Goal: Task Accomplishment & Management: Manage account settings

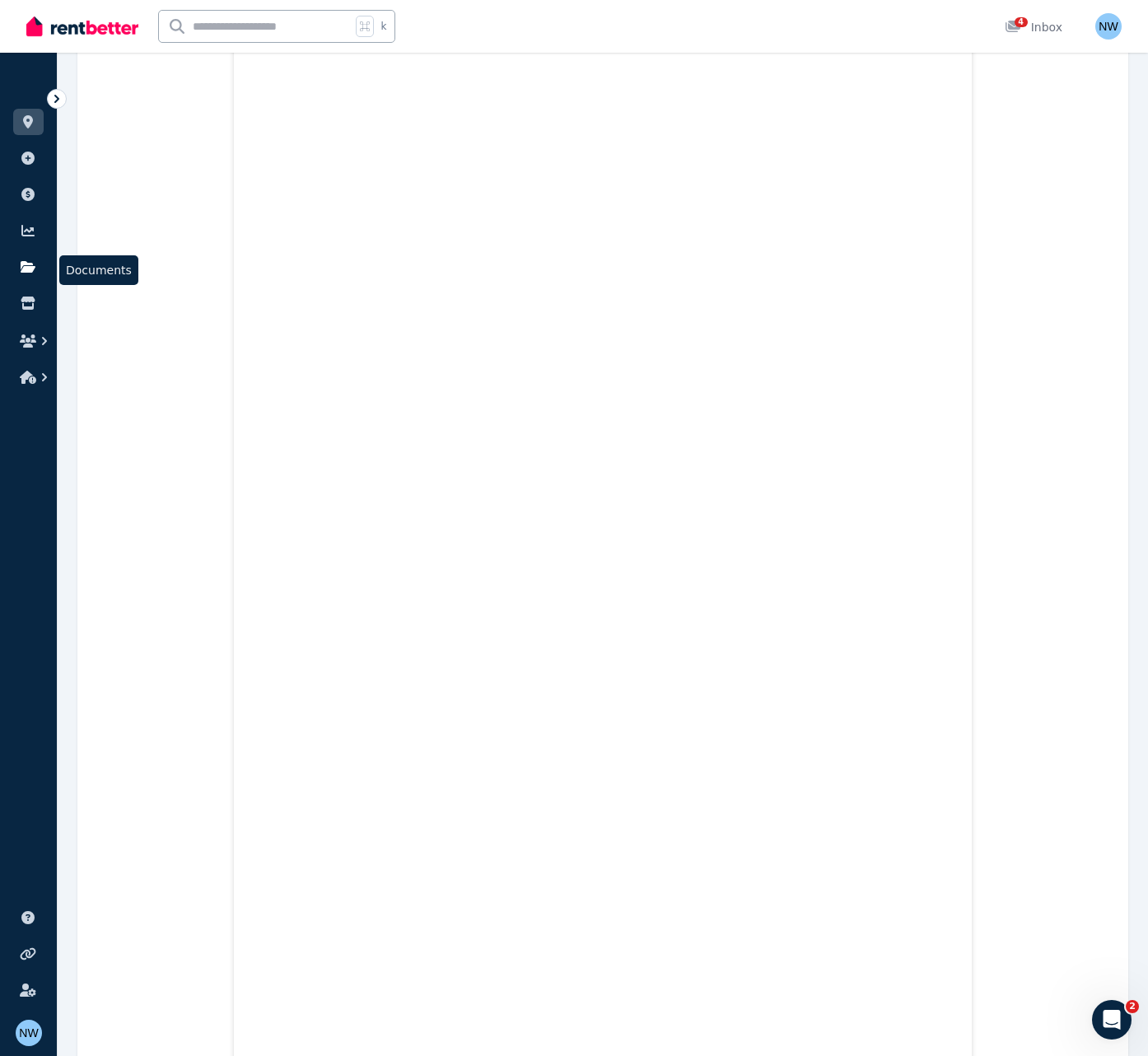
click at [29, 276] on link at bounding box center [28, 266] width 30 height 27
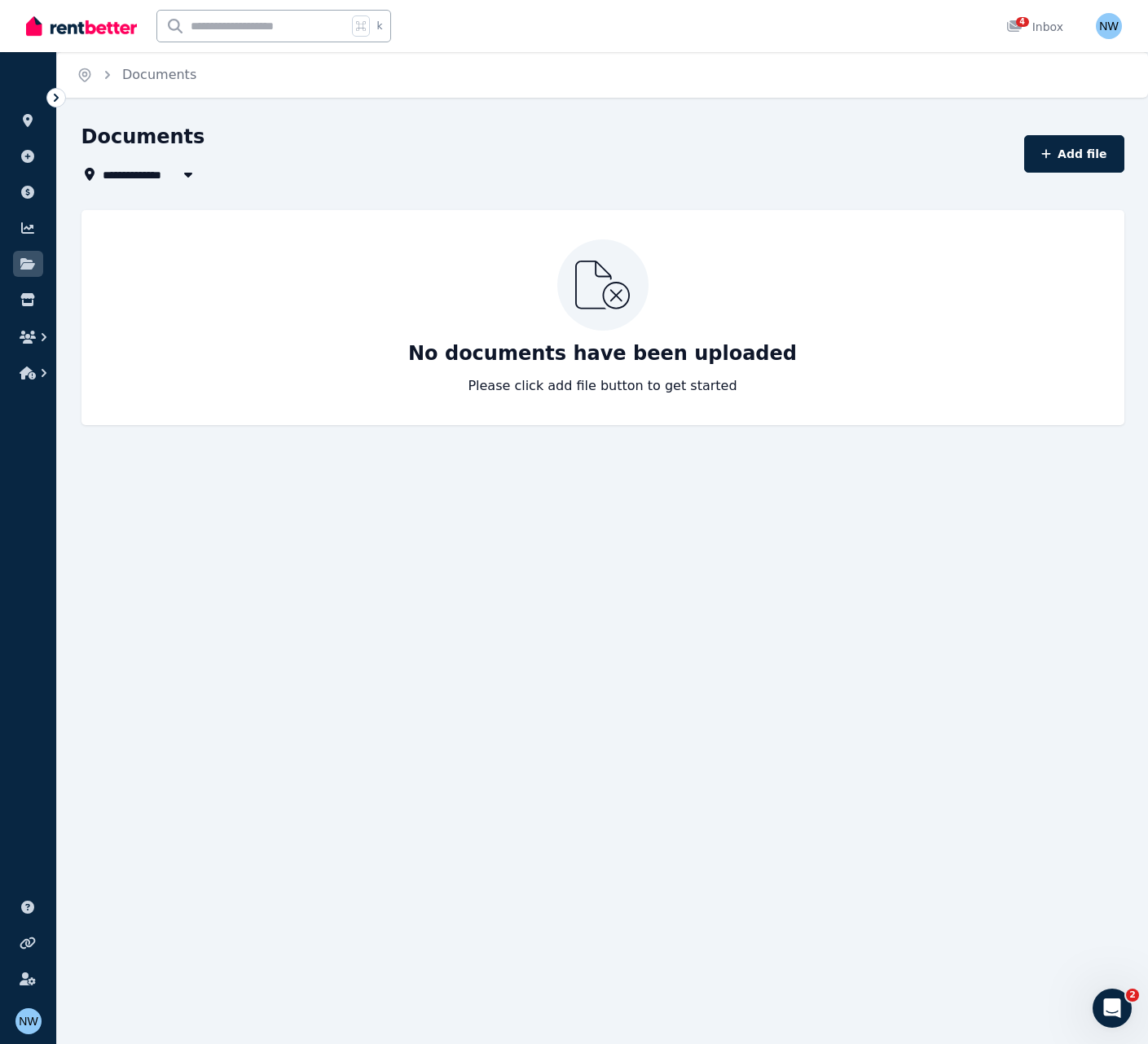
click at [24, 74] on li "ORGANISE" at bounding box center [27, 86] width 30 height 36
click at [55, 103] on icon at bounding box center [55, 97] width 17 height 17
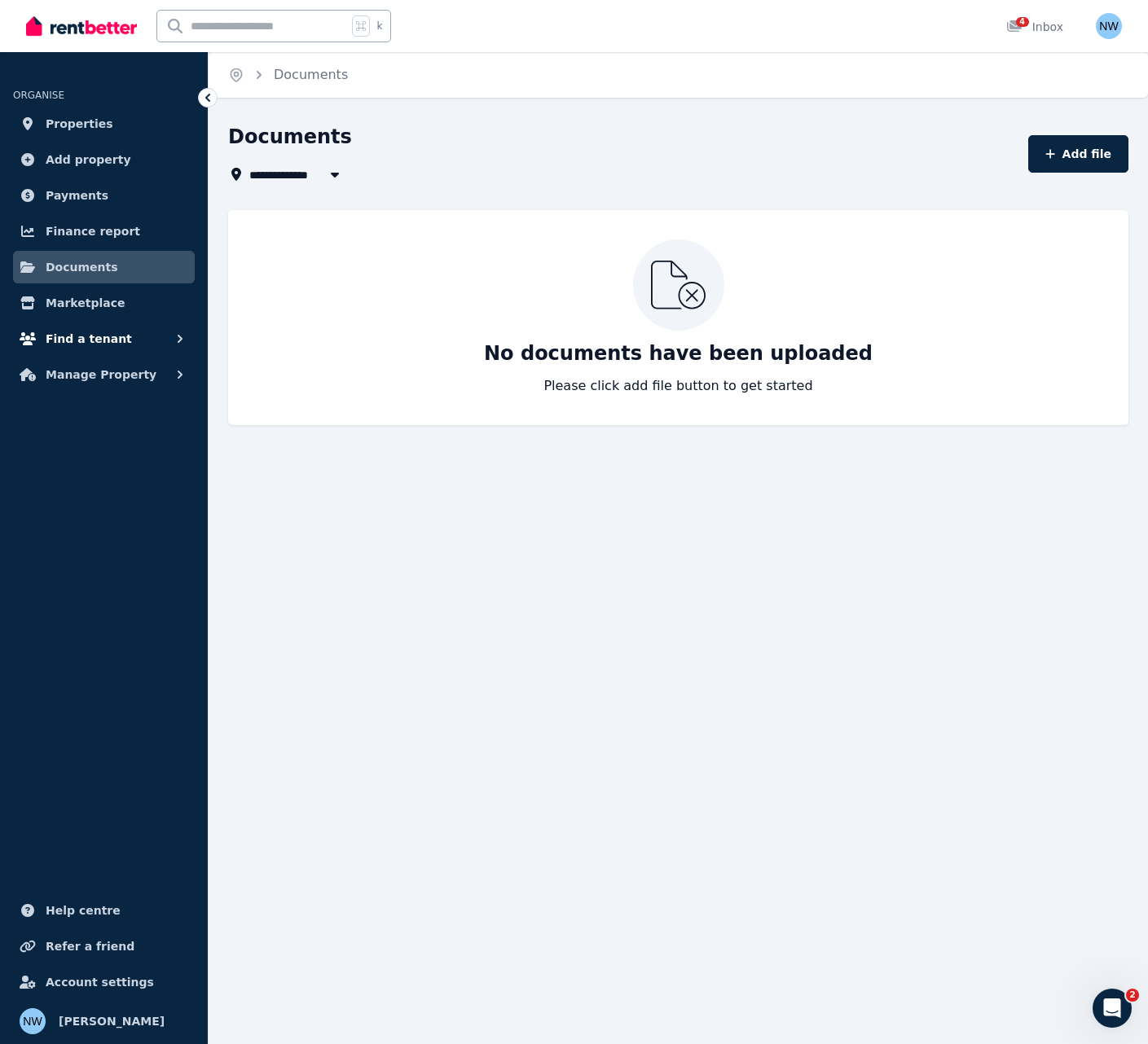
click at [72, 344] on span "Find a tenant" at bounding box center [88, 339] width 87 height 19
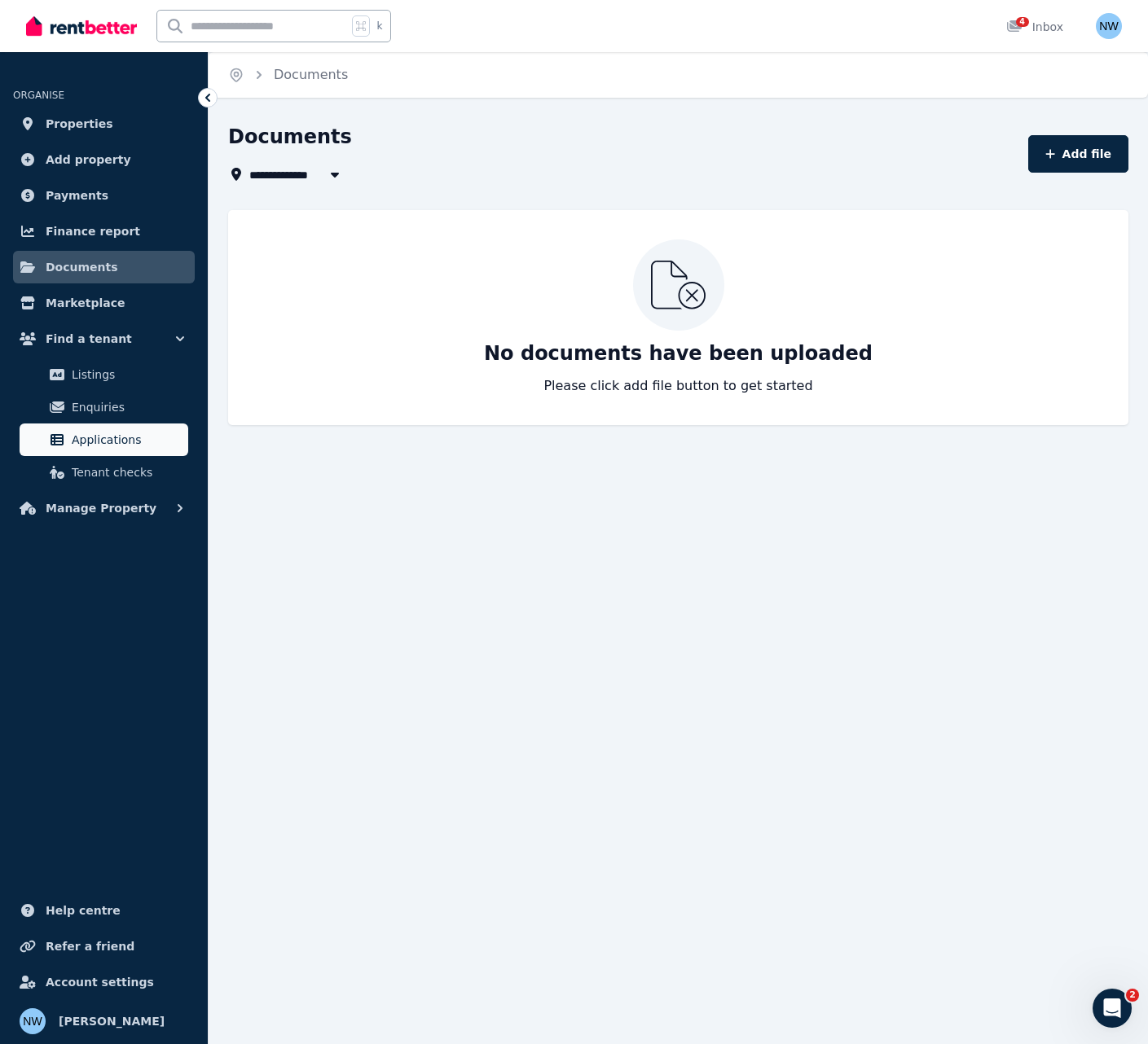
click at [93, 437] on span "Applications" at bounding box center [126, 439] width 110 height 19
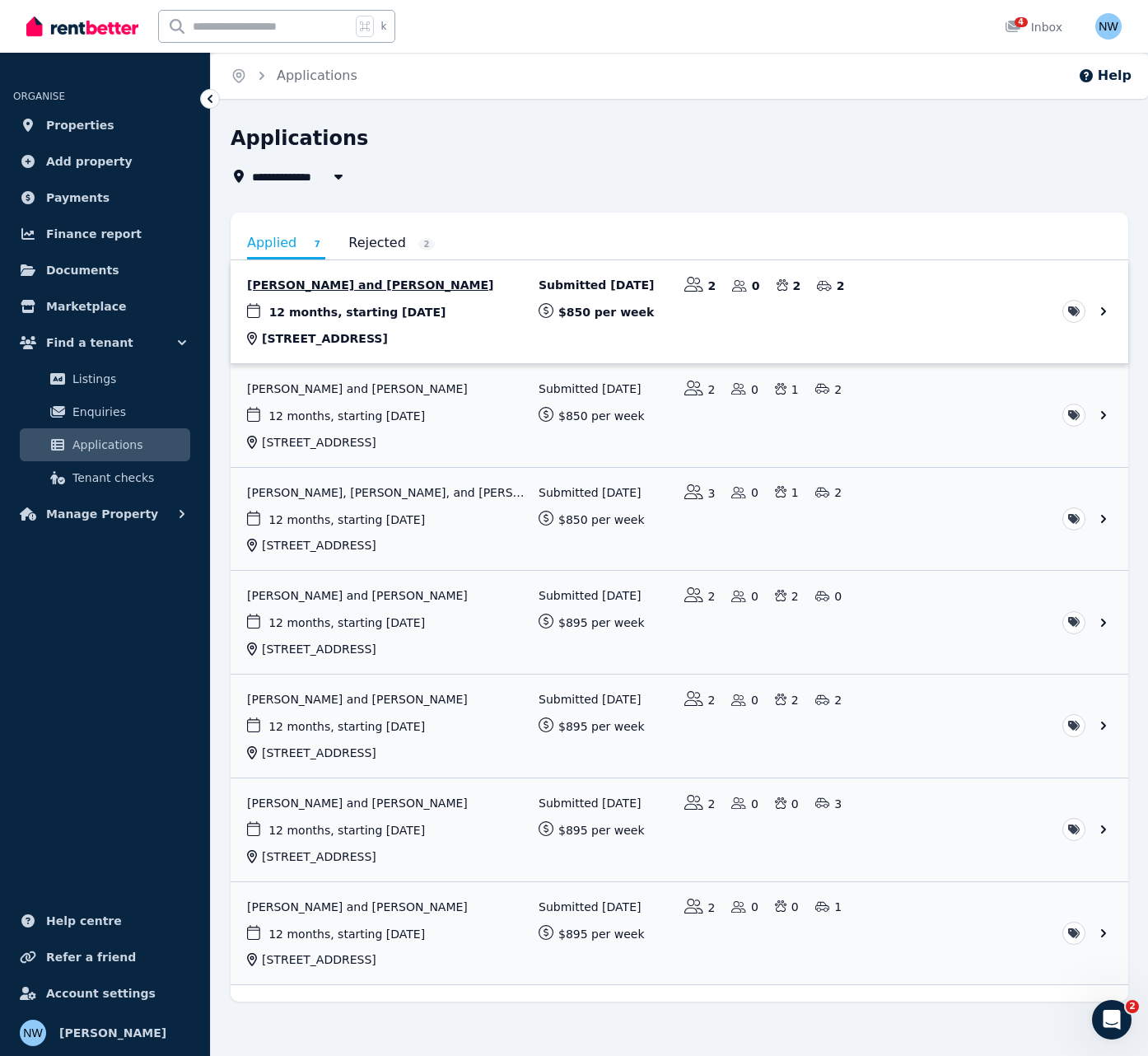
click at [715, 330] on link "View application: Adriana Ao and Zachary Besson" at bounding box center [679, 312] width 897 height 103
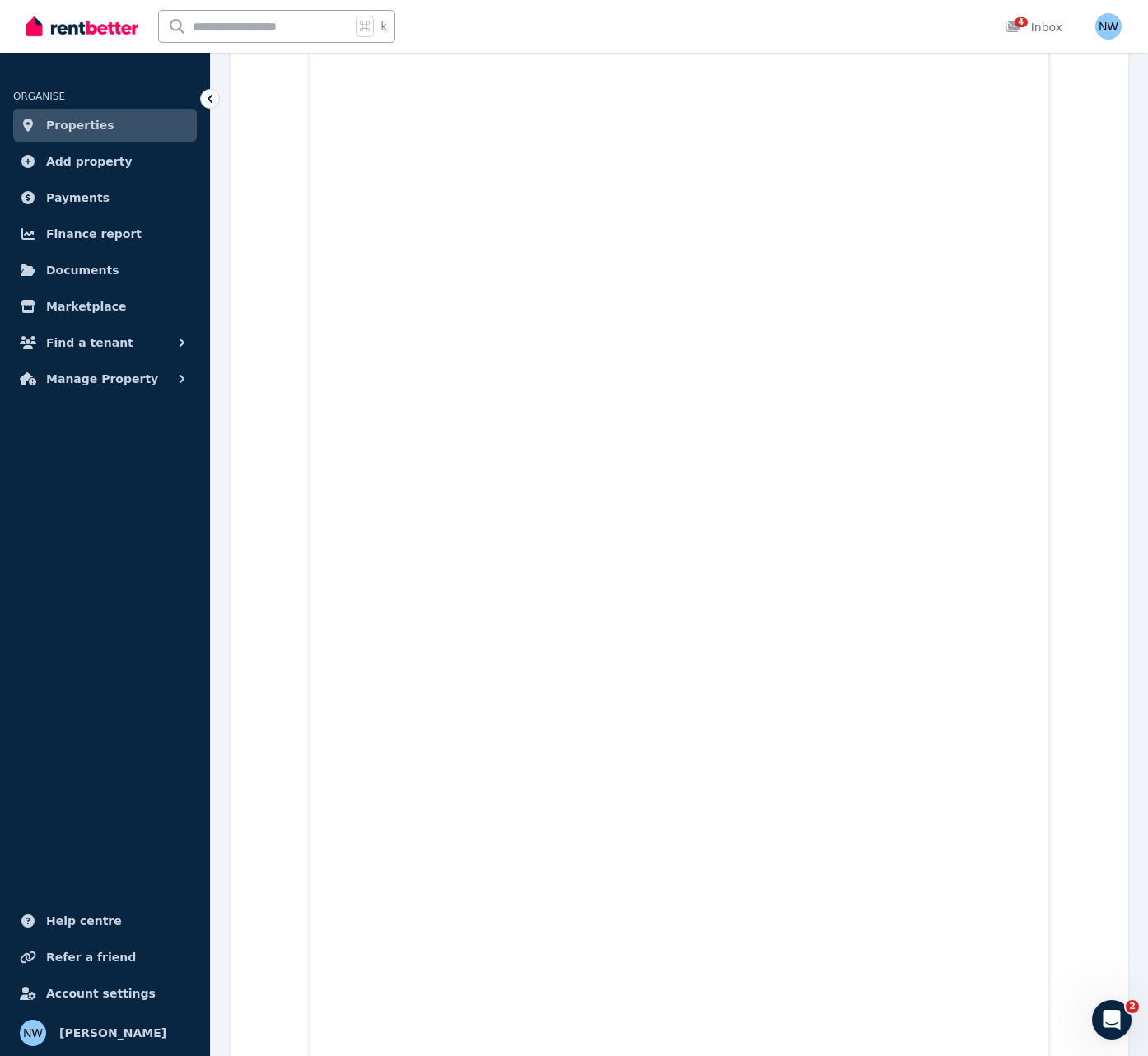
scroll to position [357, 0]
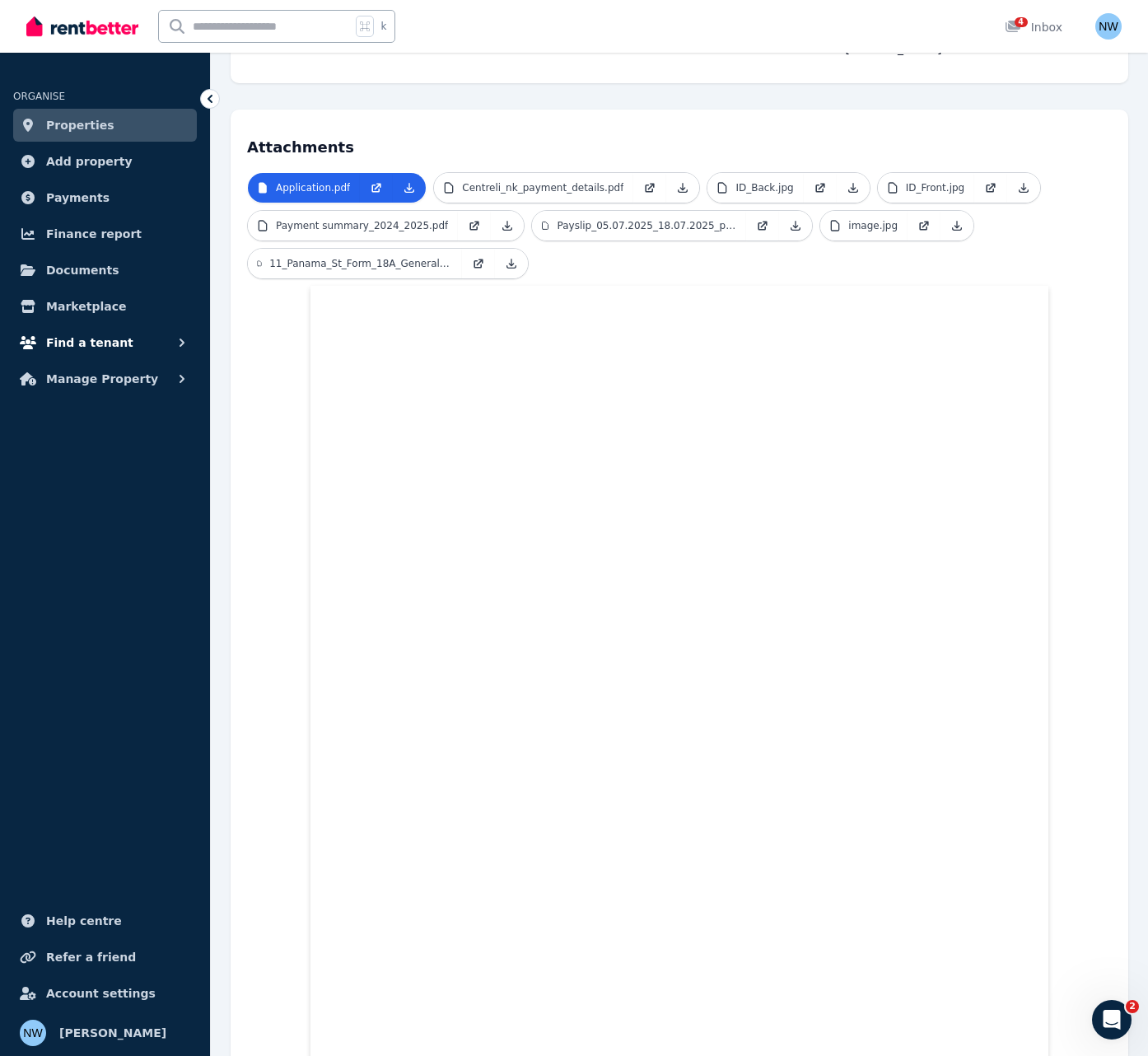
click at [69, 347] on span "Find a tenant" at bounding box center [89, 343] width 87 height 20
